Goal: Task Accomplishment & Management: Complete application form

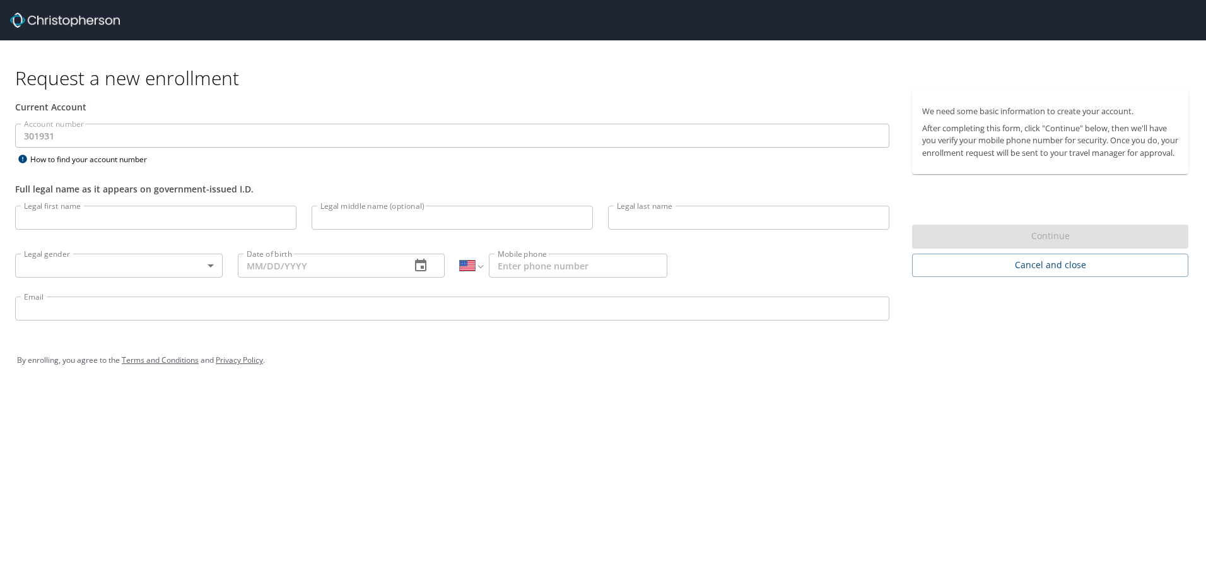
select select "US"
click at [73, 213] on input "Legal first name" at bounding box center [155, 218] width 281 height 24
type input "John"
type input "Felix"
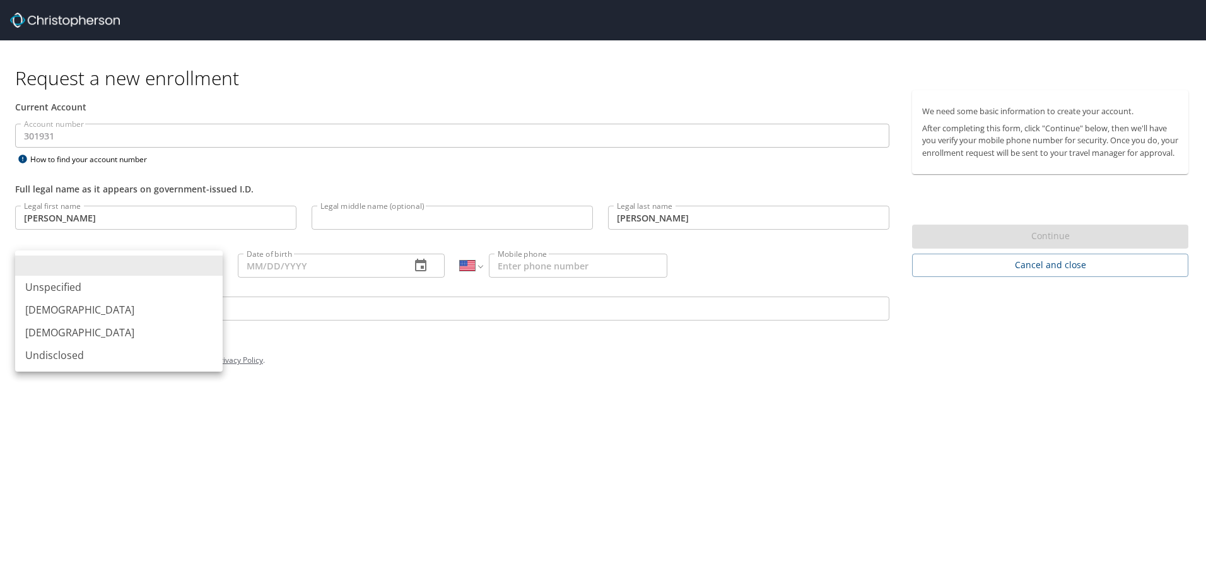
click at [35, 306] on li "Male" at bounding box center [118, 309] width 207 height 23
type input "Male"
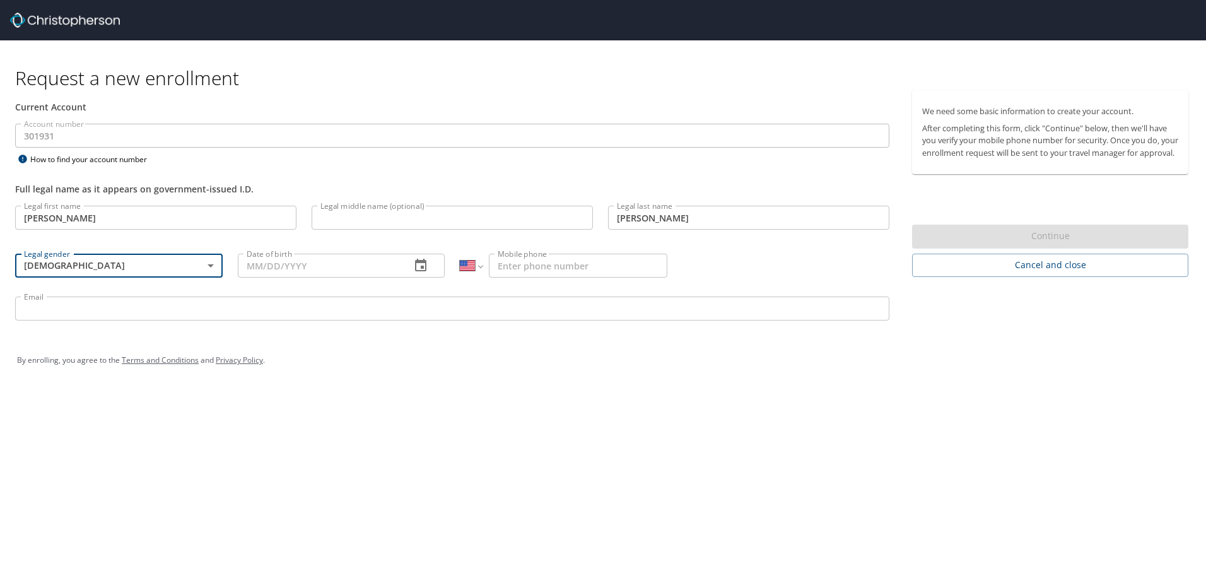
drag, startPoint x: 305, startPoint y: 271, endPoint x: 312, endPoint y: 281, distance: 11.9
click at [305, 270] on input "Date of birth" at bounding box center [319, 266] width 163 height 24
type input "11/19/1968"
drag, startPoint x: 535, startPoint y: 266, endPoint x: 629, endPoint y: 494, distance: 246.3
click at [535, 266] on input "Mobile phone" at bounding box center [578, 266] width 178 height 24
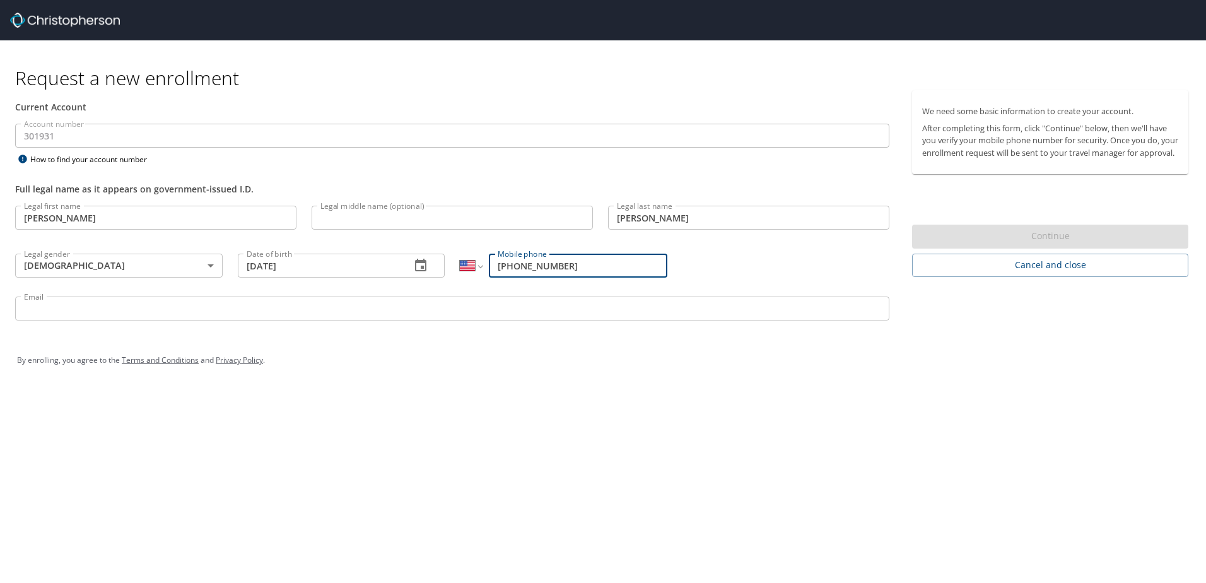
type input "(970) 590-3700"
click at [250, 309] on input "Email" at bounding box center [452, 308] width 874 height 24
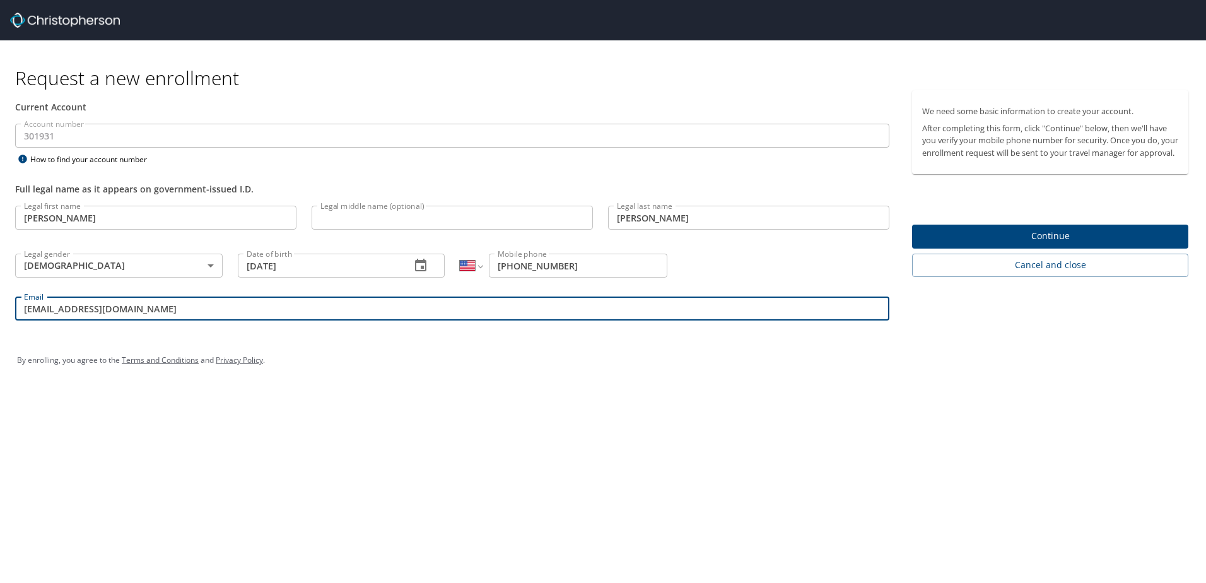
type input "jfelix@crosscatholic.org"
click at [387, 214] on input "Legal middle name (optional)" at bounding box center [452, 218] width 281 height 24
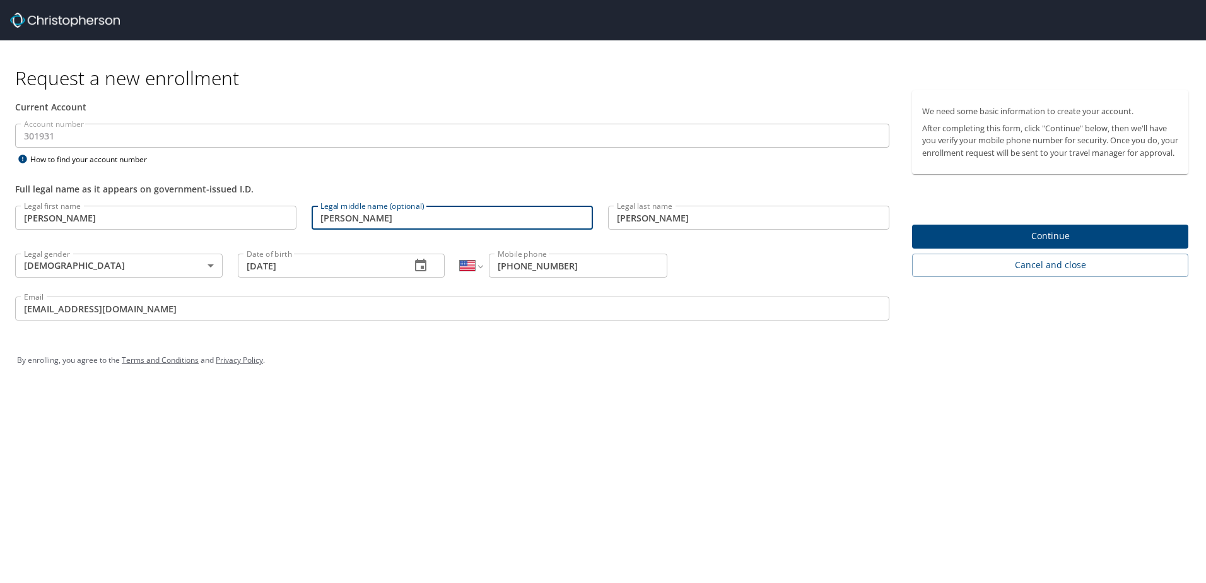
type input "Edward"
click at [527, 411] on div "Request a new enrollment Current Account Account number 301931 Account number H…" at bounding box center [603, 291] width 1206 height 583
click at [1072, 244] on span "Continue" at bounding box center [1050, 236] width 256 height 16
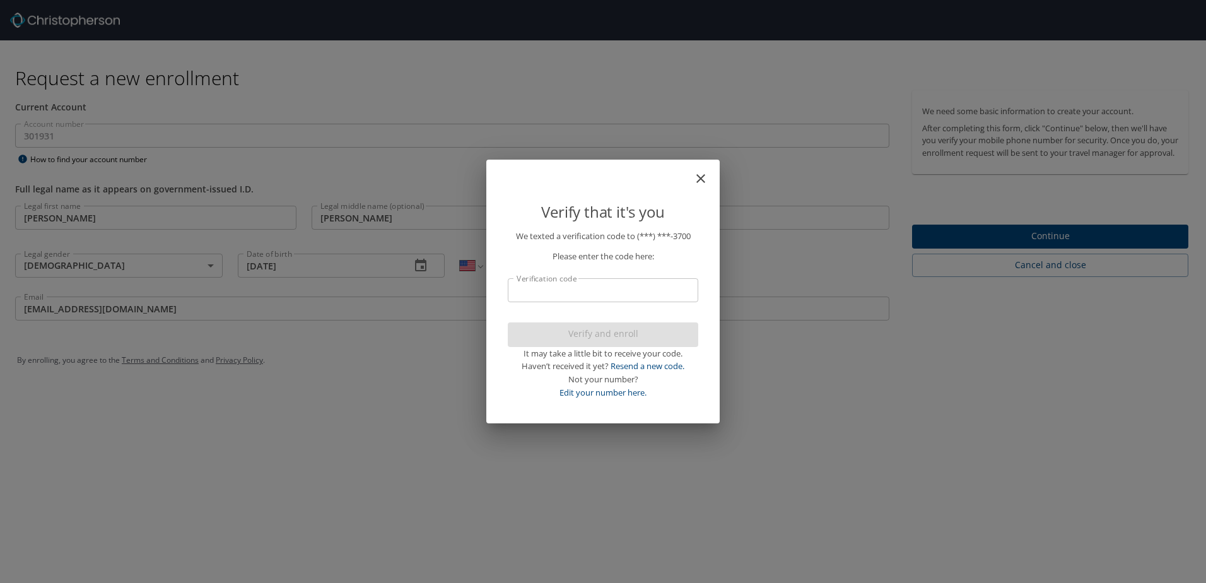
click at [586, 285] on input "Verification code" at bounding box center [603, 290] width 190 height 24
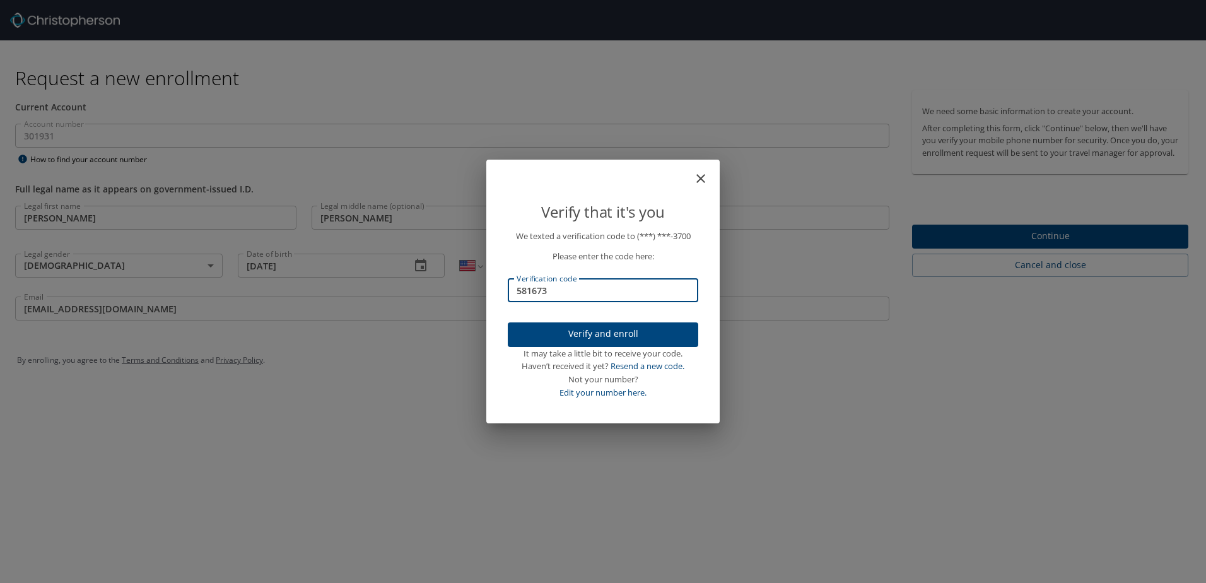
type input "581673"
click at [619, 330] on span "Verify and enroll" at bounding box center [603, 334] width 170 height 16
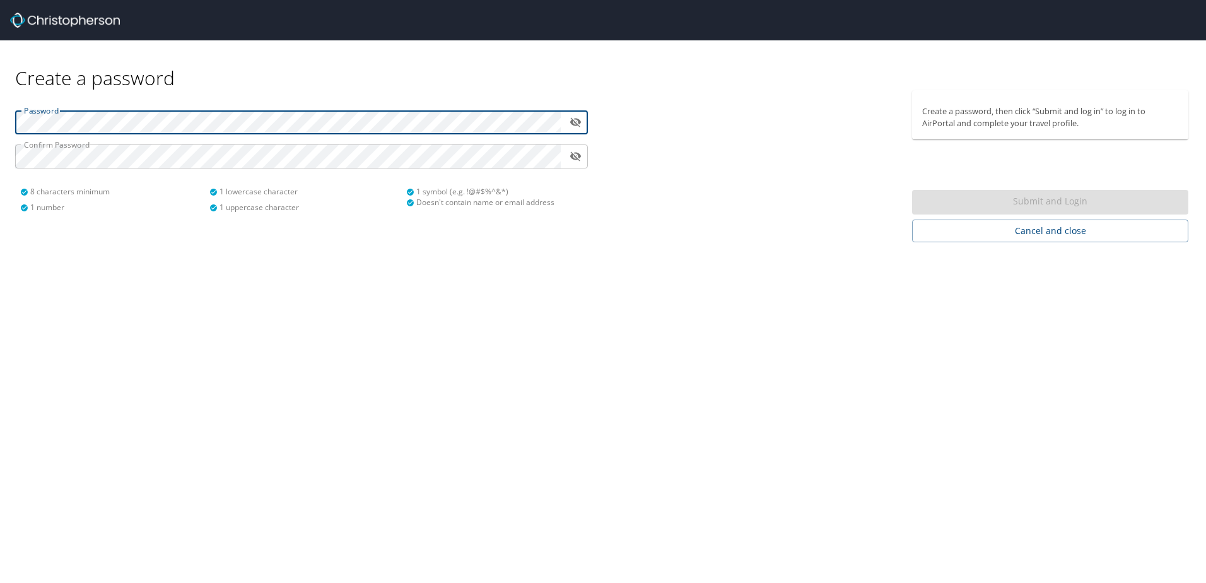
click at [11, 119] on div "Password ​ Confirm Password ​ 8 characters minimum 1 number 1 lowercase charact…" at bounding box center [302, 156] width 588 height 132
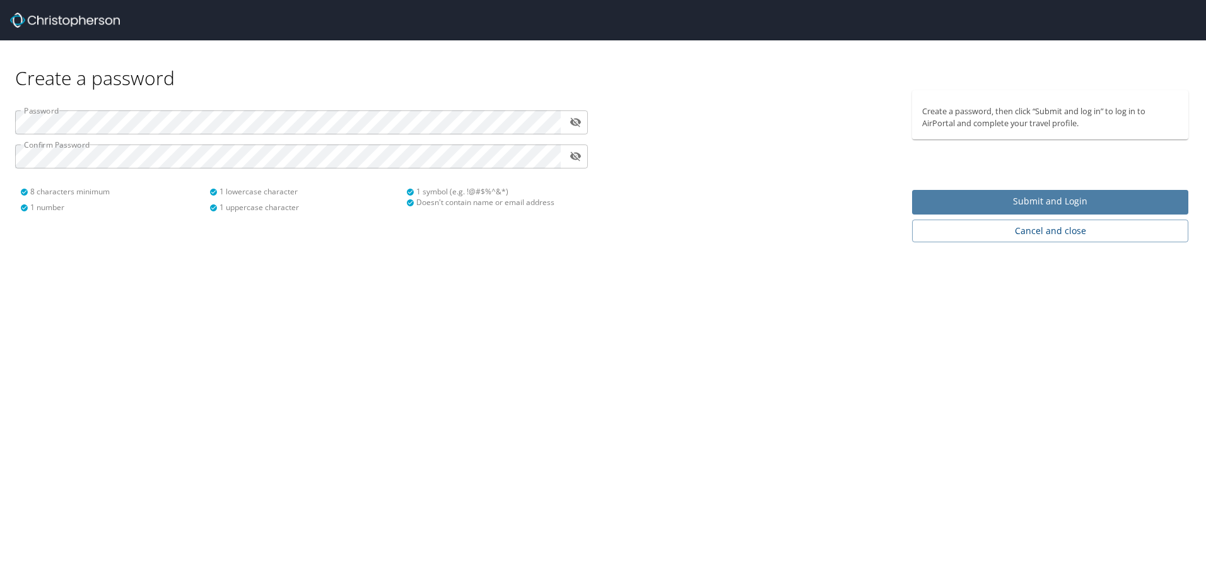
click at [1058, 202] on span "Submit and Login" at bounding box center [1050, 202] width 256 height 16
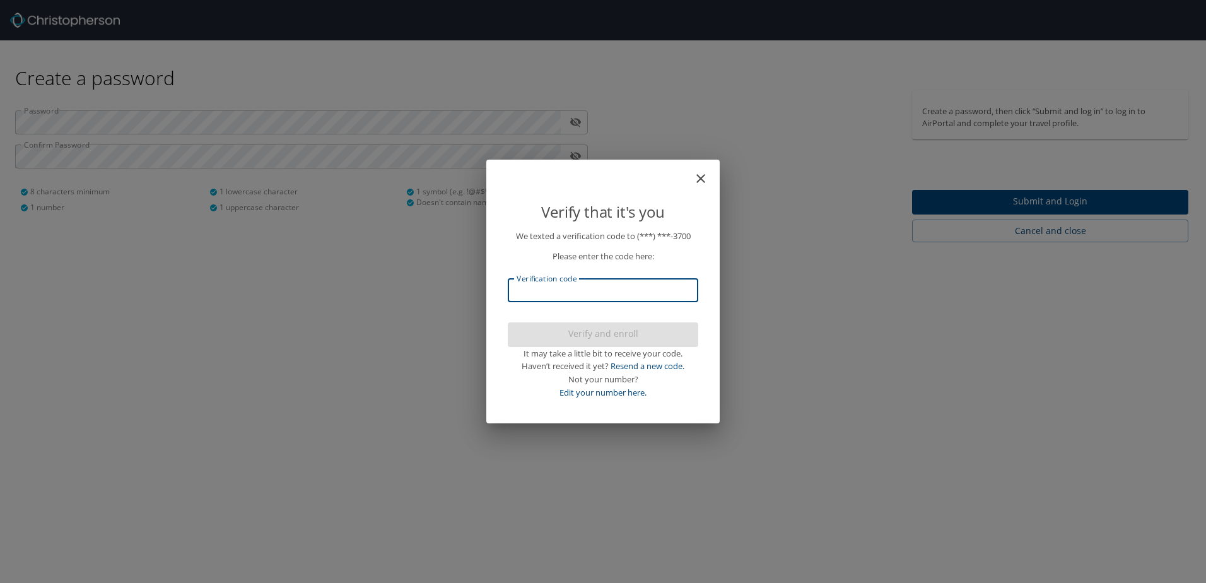
click at [609, 291] on input "Verification code" at bounding box center [603, 290] width 190 height 24
type input "194592"
click at [616, 336] on span "Verify and enroll" at bounding box center [603, 334] width 170 height 16
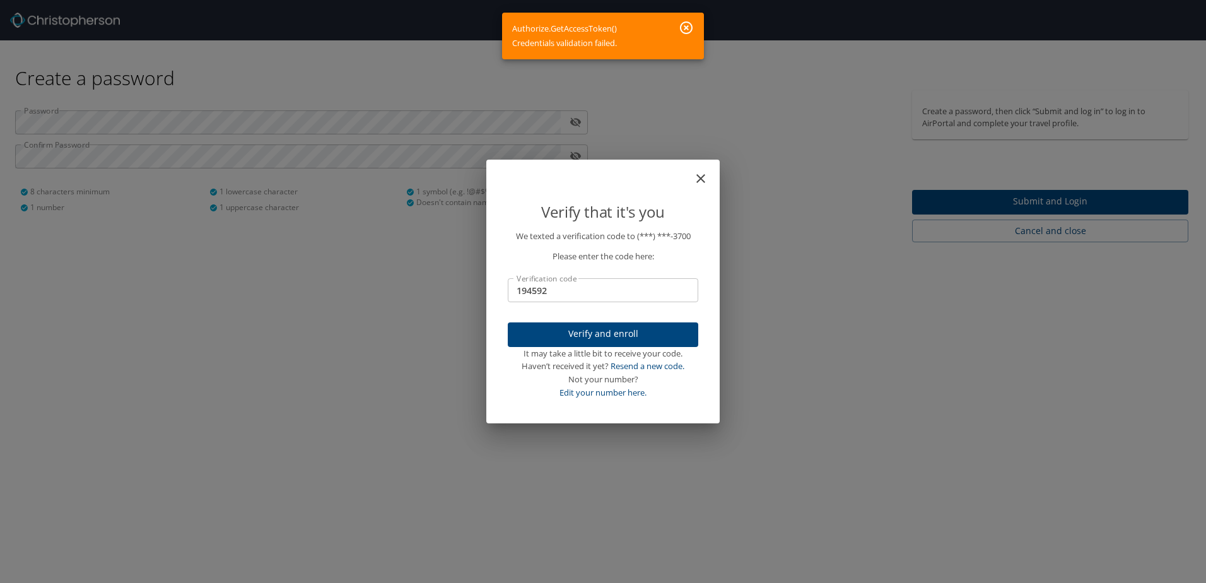
click at [690, 29] on icon "button" at bounding box center [686, 27] width 15 height 15
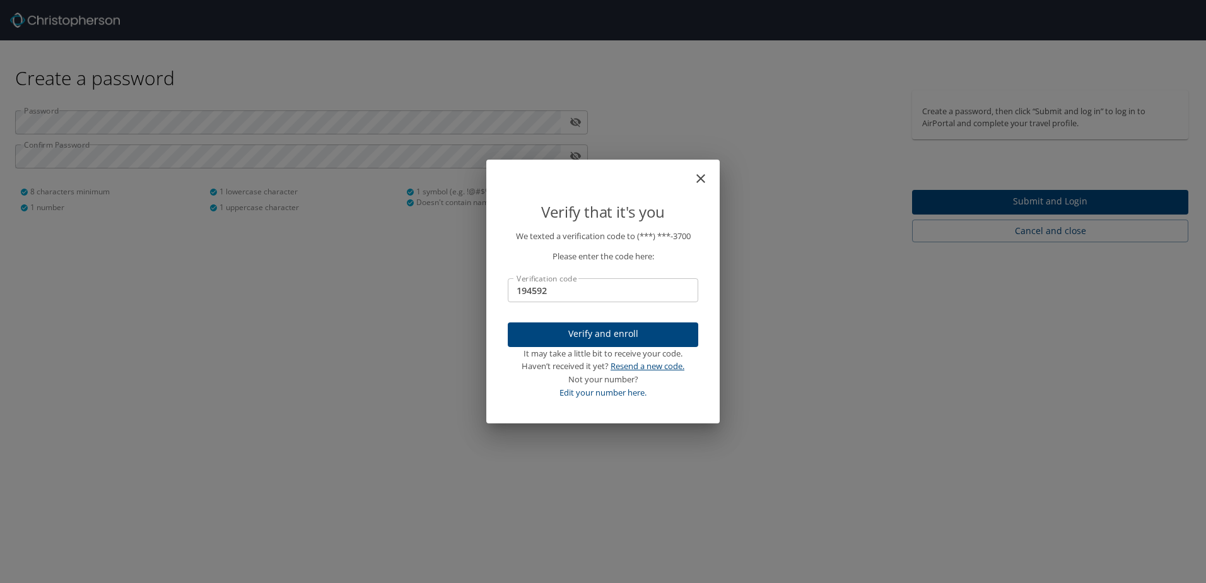
click at [639, 366] on link "Resend a new code." at bounding box center [647, 365] width 74 height 11
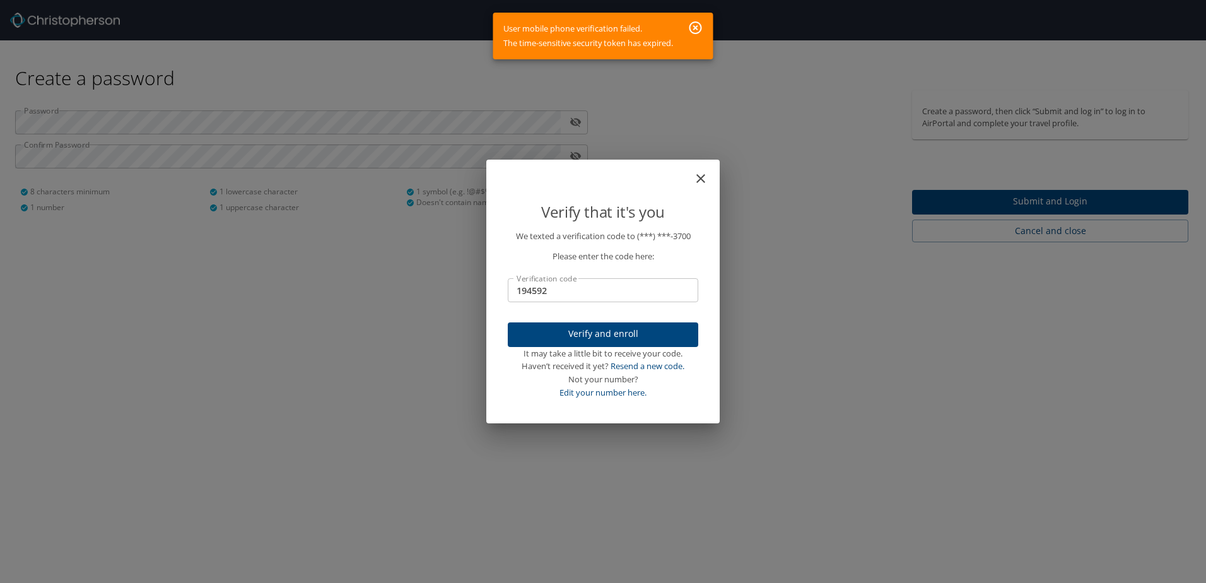
click at [698, 26] on icon "button" at bounding box center [695, 27] width 13 height 13
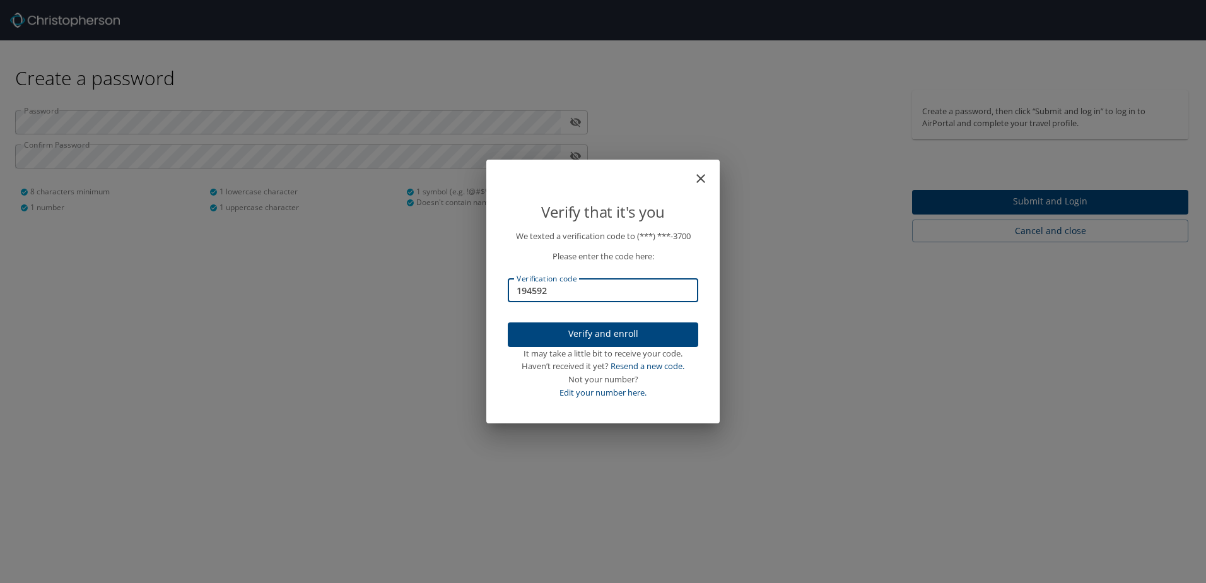
drag, startPoint x: 557, startPoint y: 295, endPoint x: 438, endPoint y: 277, distance: 120.5
click at [445, 283] on div "Verify that it's you We texted a verification code to (***) ***- 3700 Please en…" at bounding box center [603, 291] width 1206 height 583
click at [653, 365] on link "Resend a new code." at bounding box center [647, 365] width 74 height 11
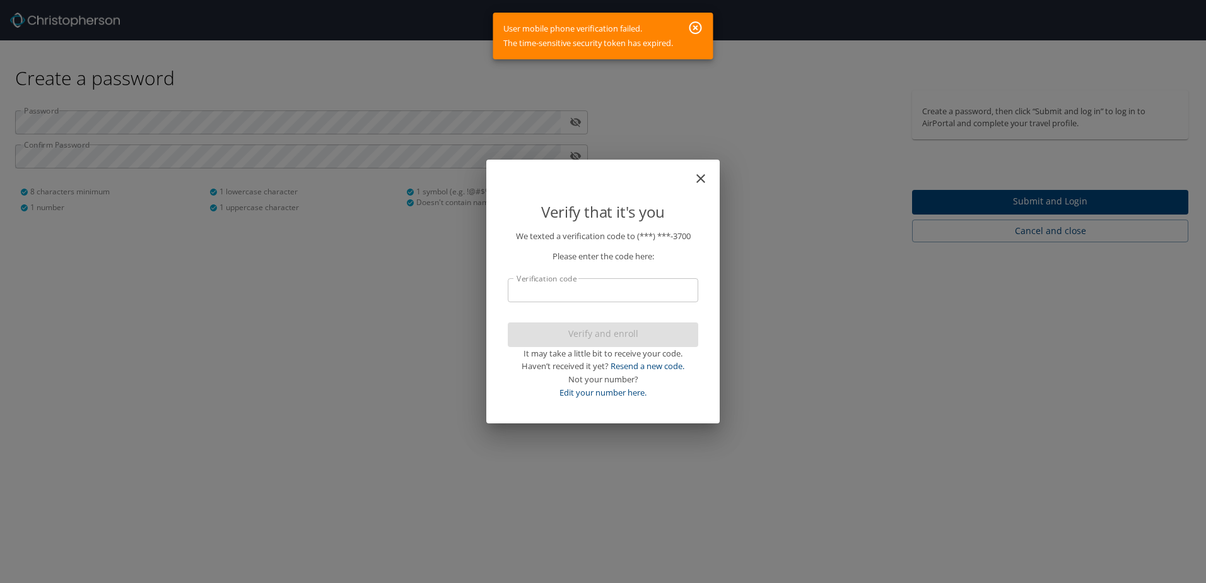
click at [698, 26] on icon "button" at bounding box center [695, 27] width 13 height 13
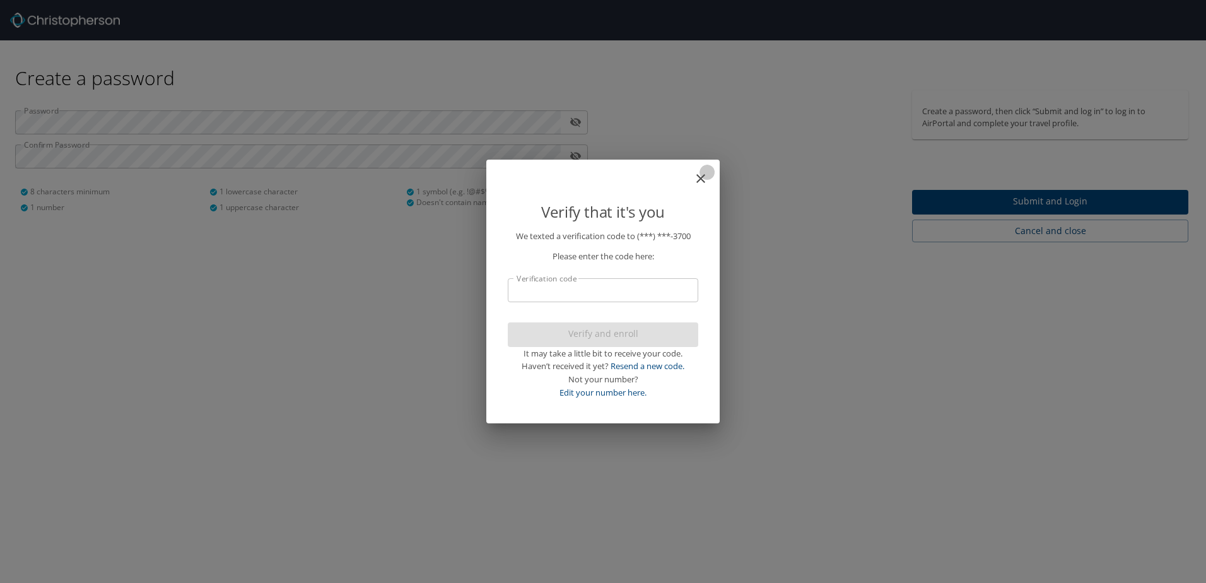
click at [702, 172] on icon "close" at bounding box center [700, 178] width 15 height 15
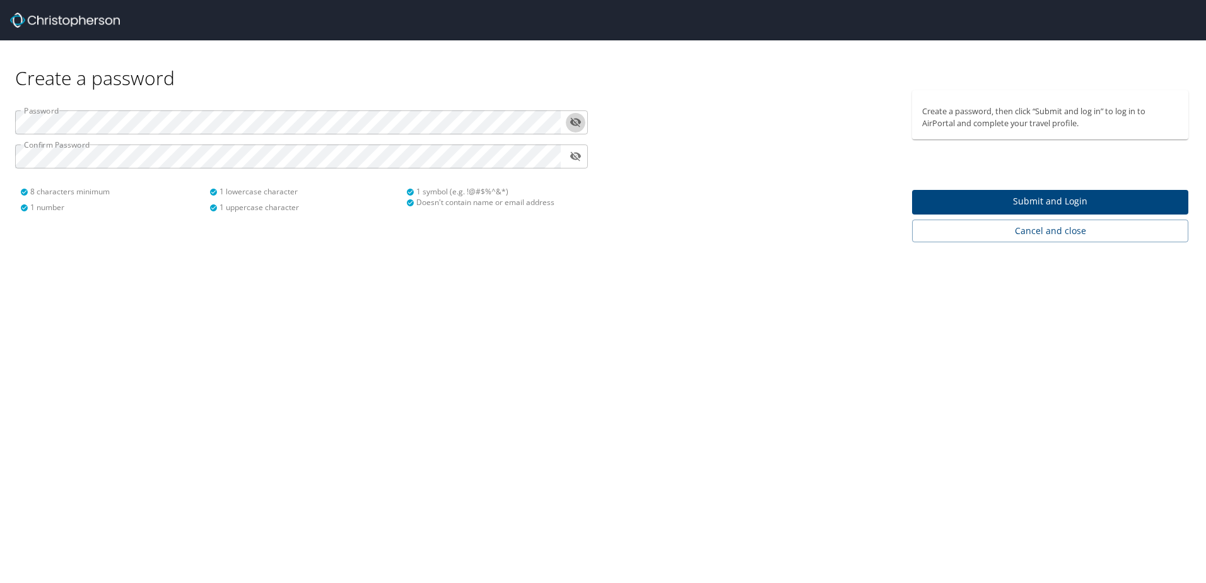
click at [575, 121] on icon "toggle password visibility" at bounding box center [575, 122] width 12 height 12
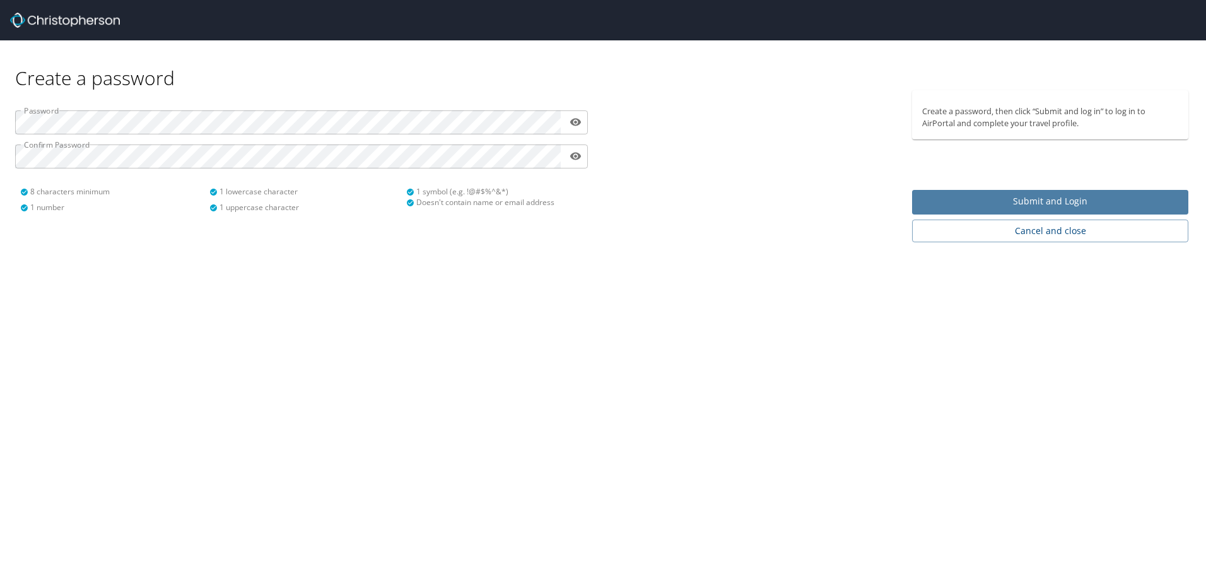
click at [1063, 201] on span "Submit and Login" at bounding box center [1050, 202] width 256 height 16
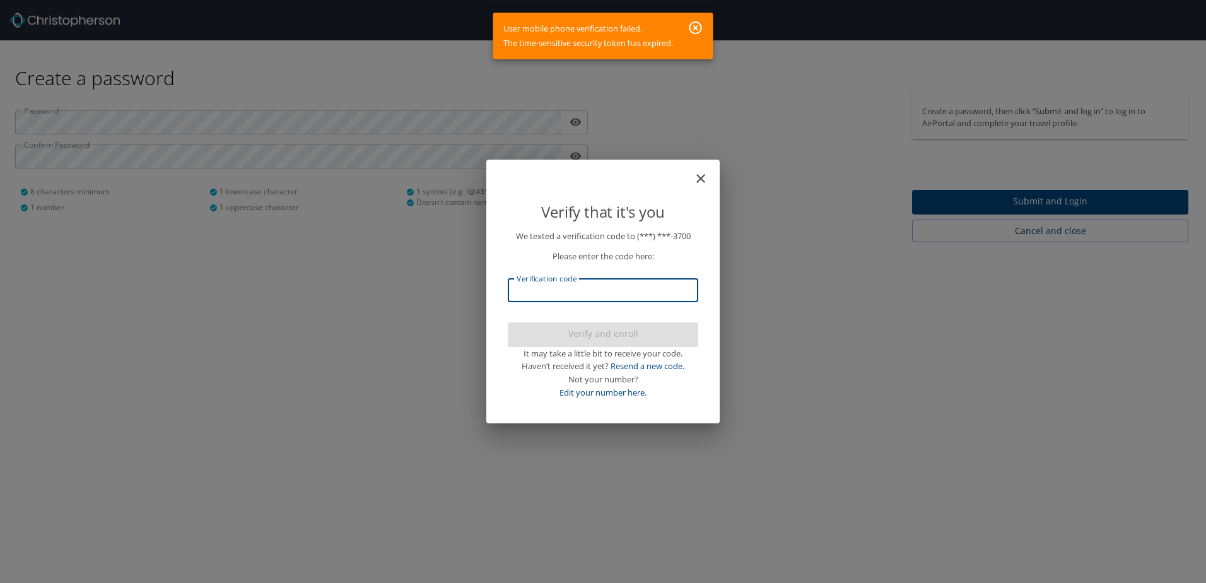
click at [576, 283] on input "Verification code" at bounding box center [603, 290] width 190 height 24
type input "194592"
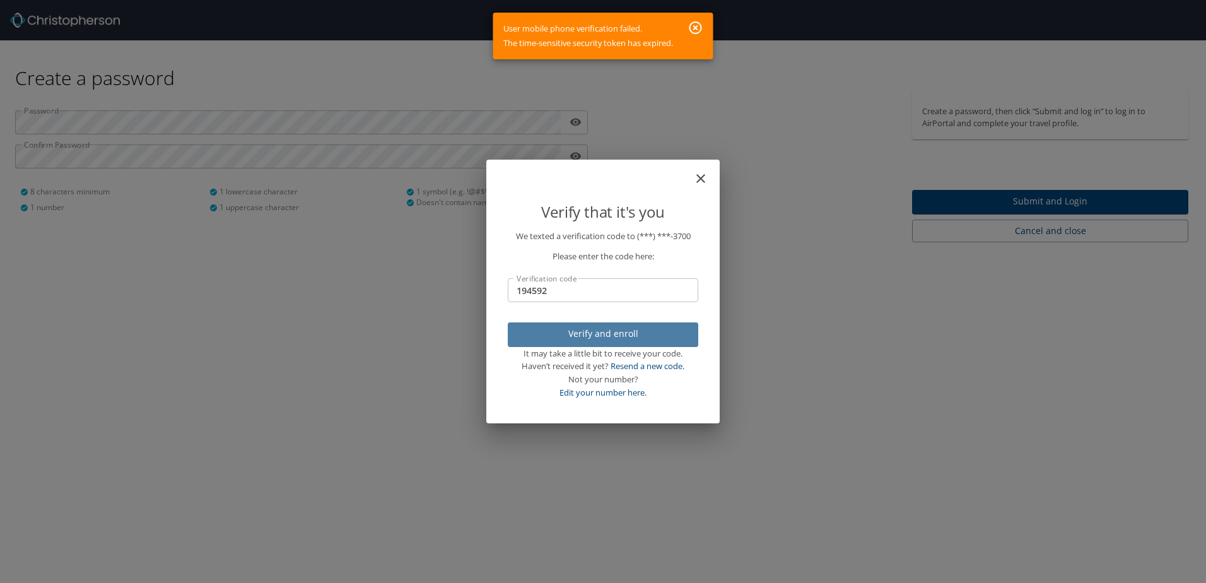
click at [597, 330] on span "Verify and enroll" at bounding box center [603, 334] width 170 height 16
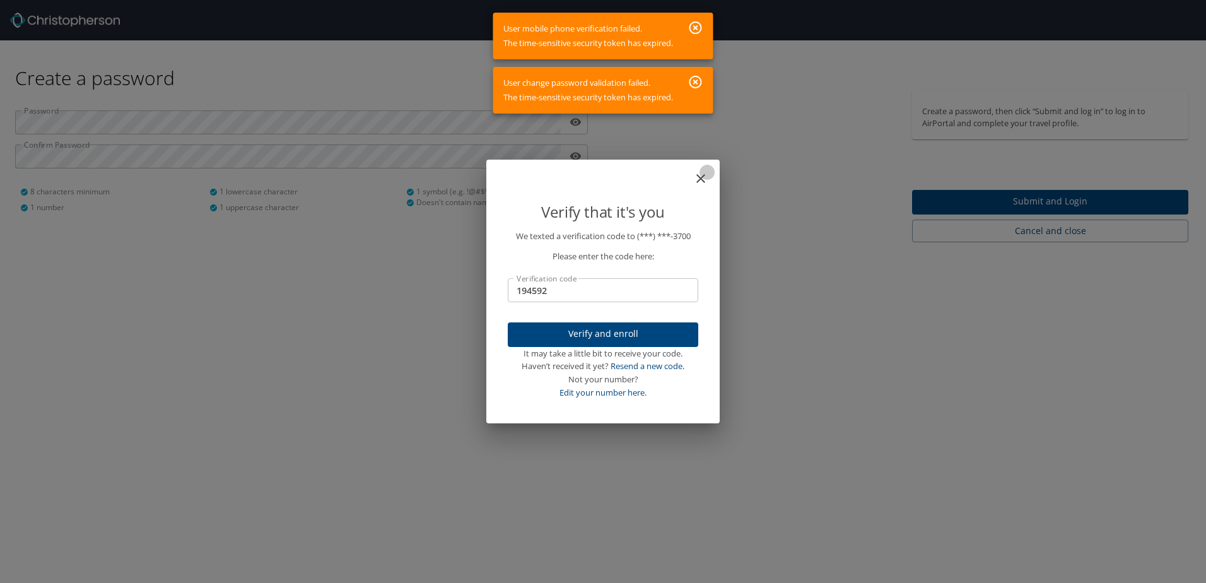
click at [701, 180] on icon "close" at bounding box center [700, 178] width 15 height 15
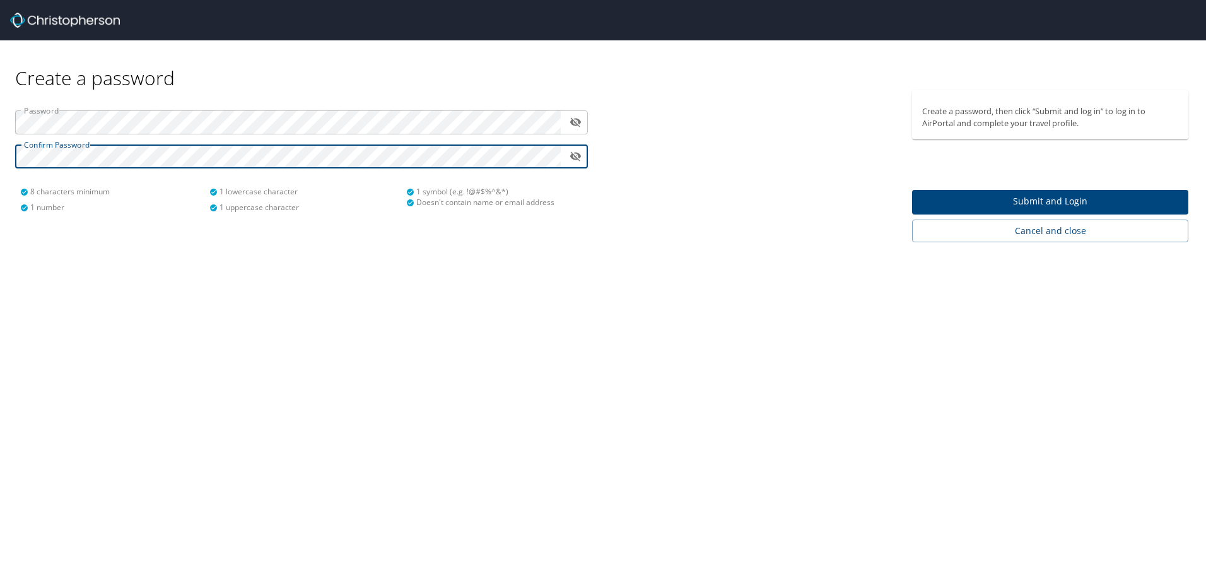
click at [802, 316] on div "Create a password Password ​ Confirm Password ​ 8 characters minimum 1 number 1…" at bounding box center [603, 291] width 1206 height 583
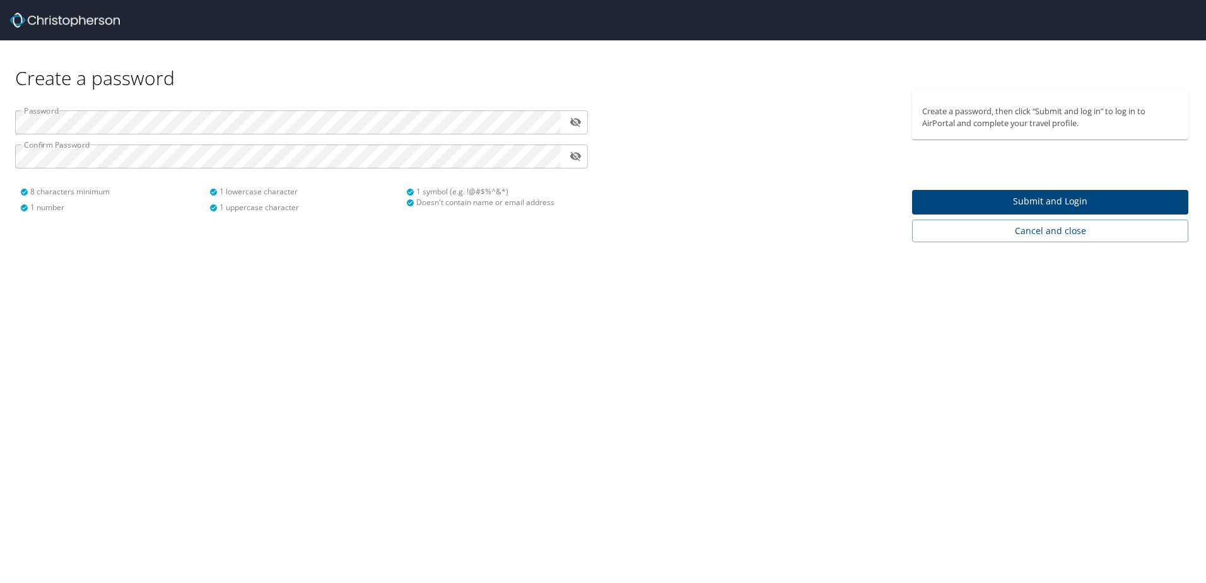
click at [1039, 197] on span "Submit and Login" at bounding box center [1050, 202] width 256 height 16
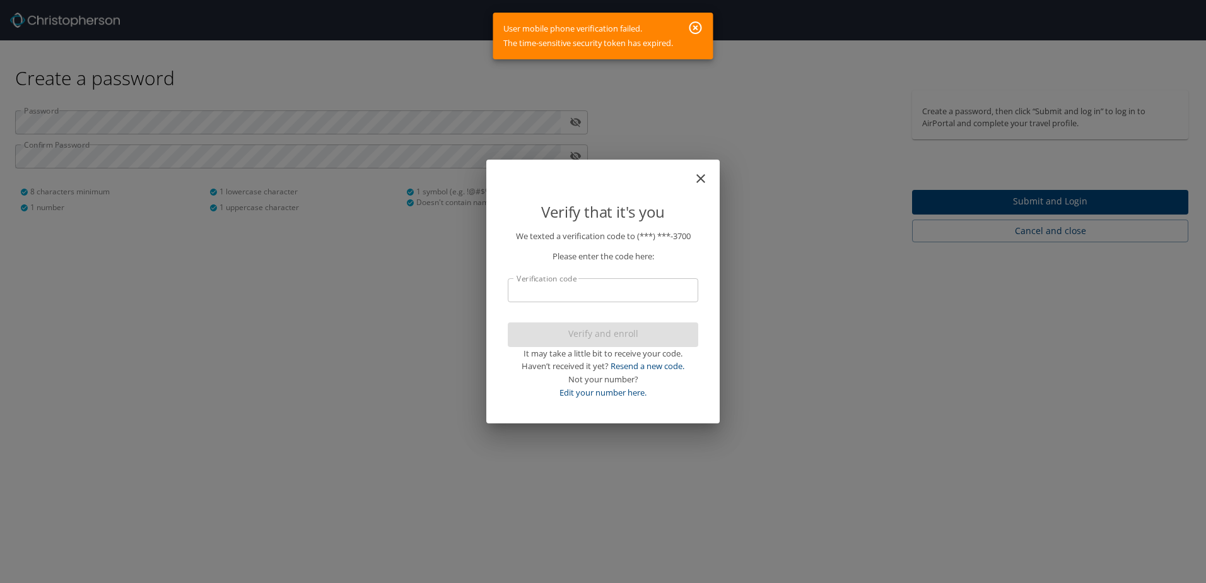
click at [697, 28] on icon "button" at bounding box center [695, 27] width 13 height 13
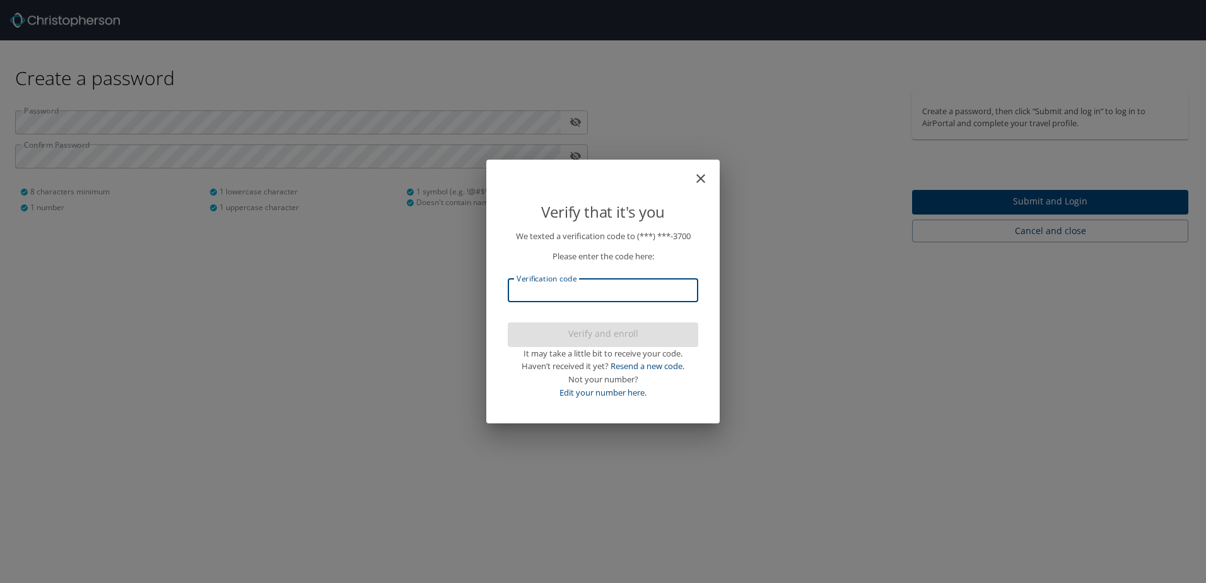
click at [581, 289] on input "Verification code" at bounding box center [603, 290] width 190 height 24
click at [651, 366] on link "Resend a new code." at bounding box center [647, 365] width 74 height 11
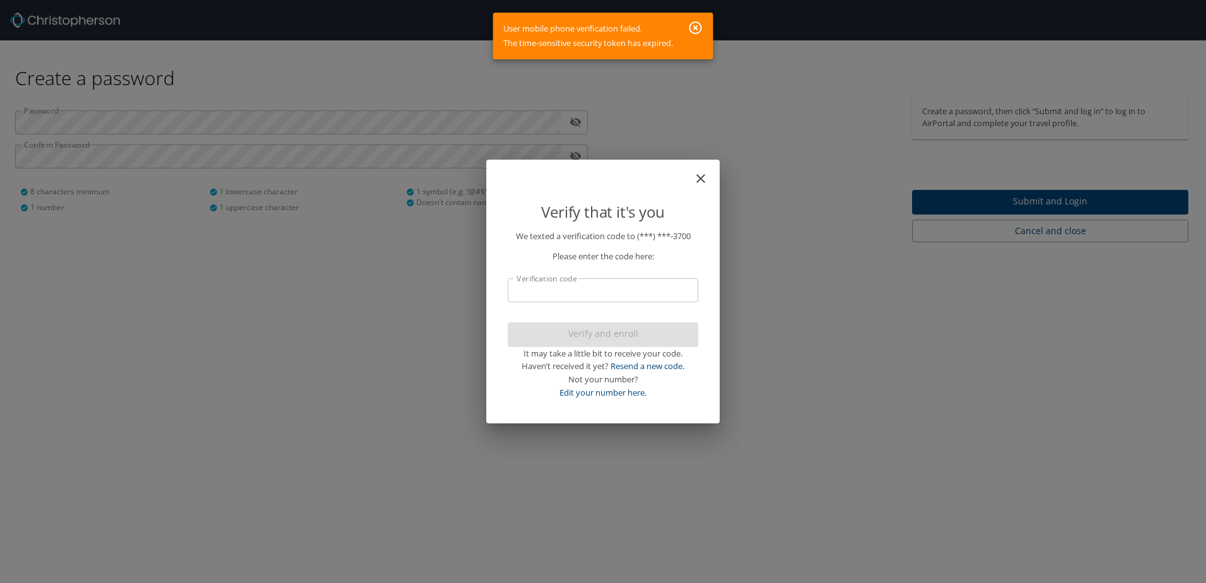
click at [696, 23] on icon "button" at bounding box center [695, 27] width 15 height 15
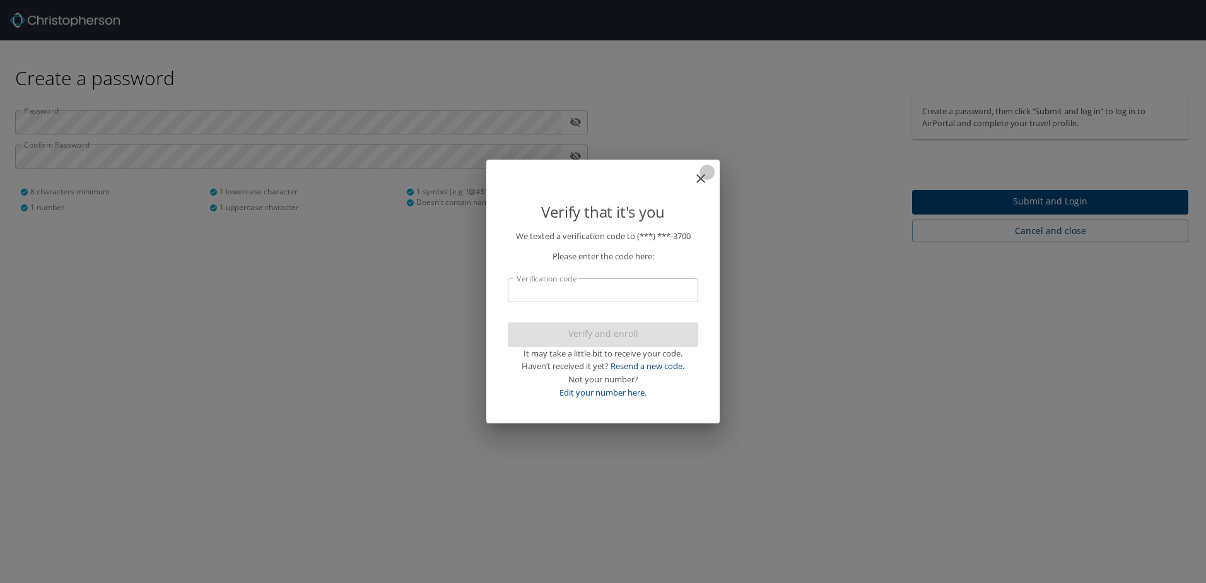
click at [698, 177] on icon "close" at bounding box center [700, 178] width 15 height 15
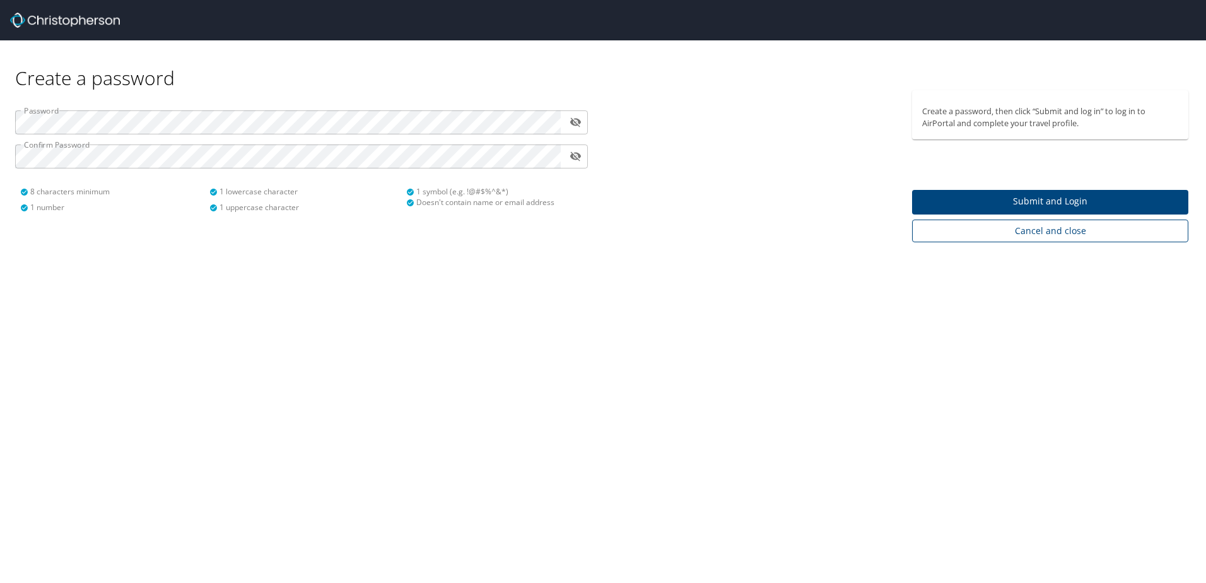
click at [1046, 229] on span "Cancel and close" at bounding box center [1050, 231] width 256 height 16
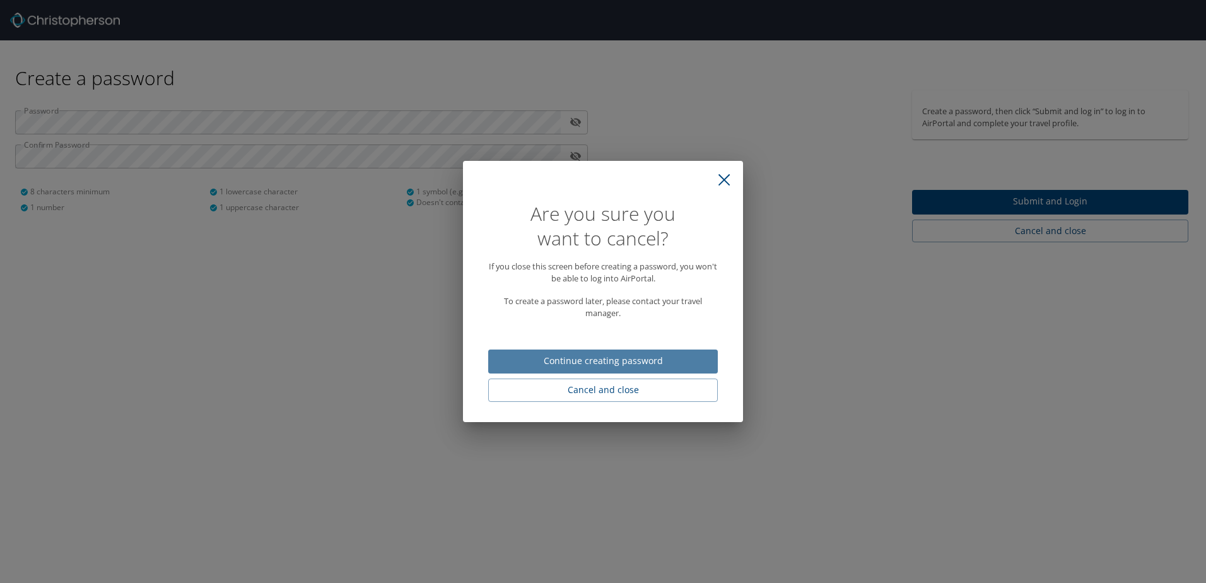
click at [614, 358] on span "Continue creating password" at bounding box center [602, 361] width 209 height 16
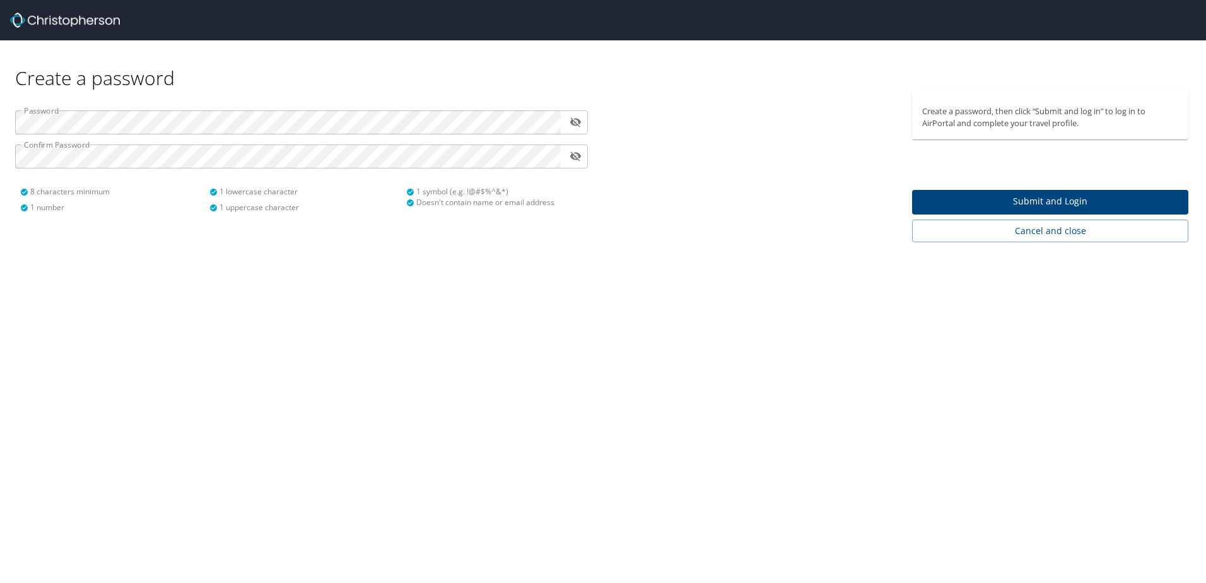
click at [1020, 196] on span "Submit and Login" at bounding box center [1050, 202] width 256 height 16
